Goal: Transaction & Acquisition: Obtain resource

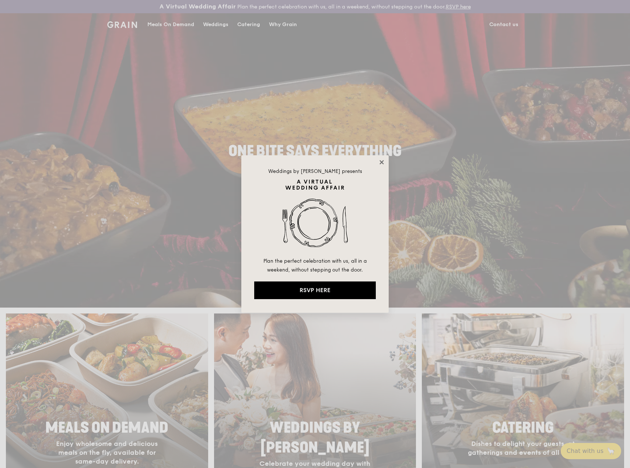
click at [378, 164] on icon at bounding box center [381, 162] width 7 height 7
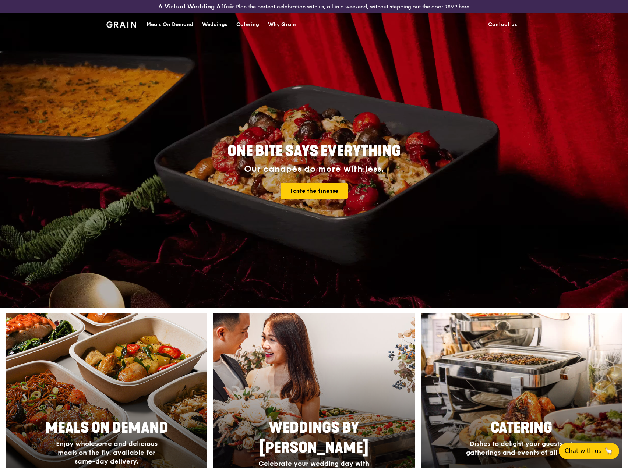
click at [250, 24] on div "Catering" at bounding box center [247, 25] width 23 height 22
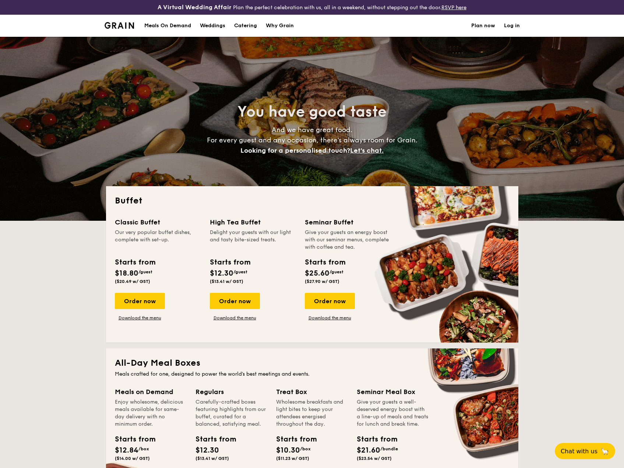
select select
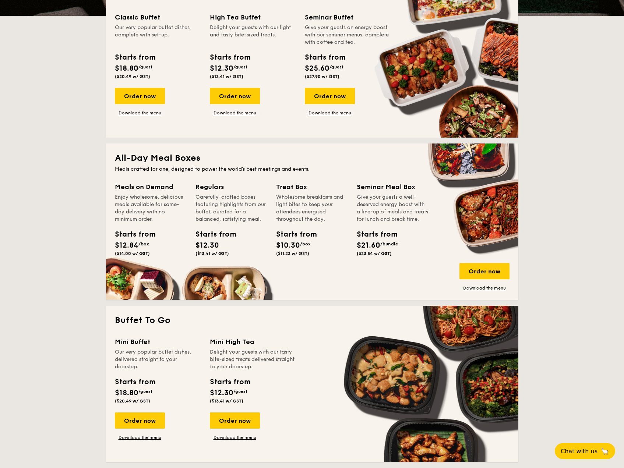
scroll to position [184, 0]
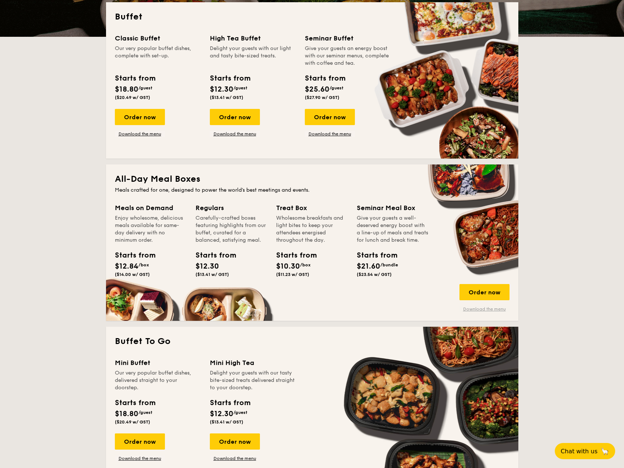
click at [474, 307] on link "Download the menu" at bounding box center [485, 309] width 50 height 6
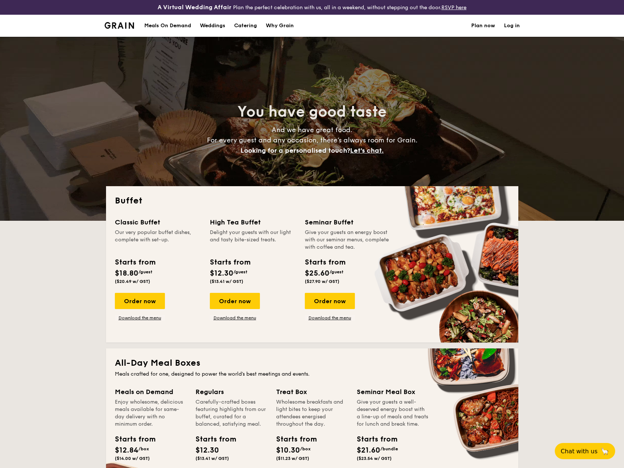
select select
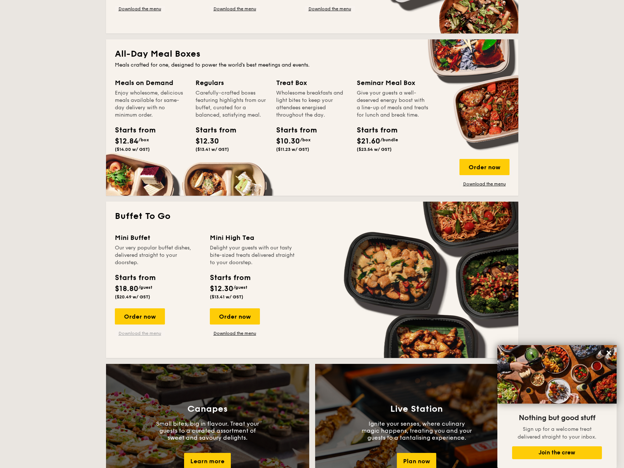
click at [149, 331] on link "Download the menu" at bounding box center [140, 334] width 50 height 6
